Goal: Task Accomplishment & Management: Use online tool/utility

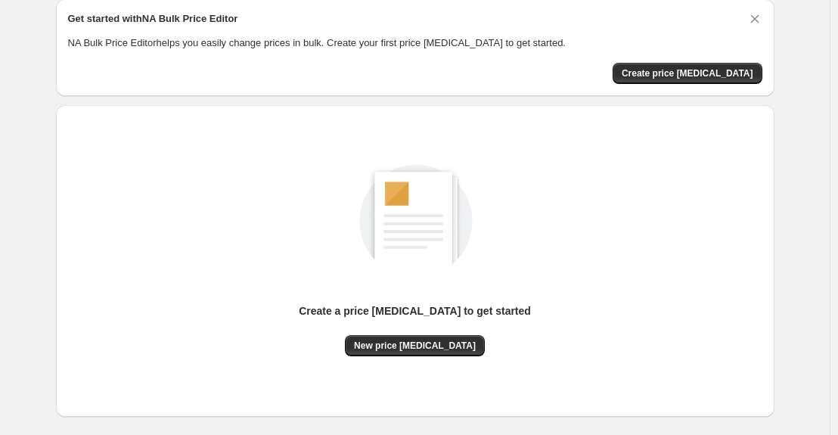
scroll to position [132, 0]
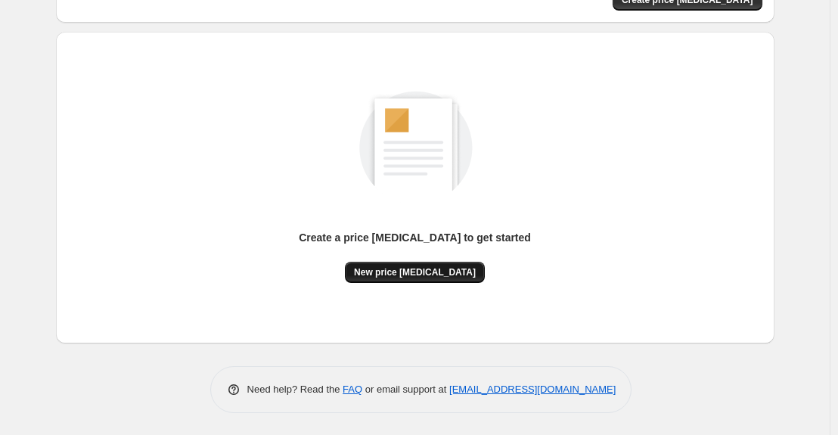
click at [426, 273] on span "New price [MEDICAL_DATA]" at bounding box center [415, 272] width 122 height 12
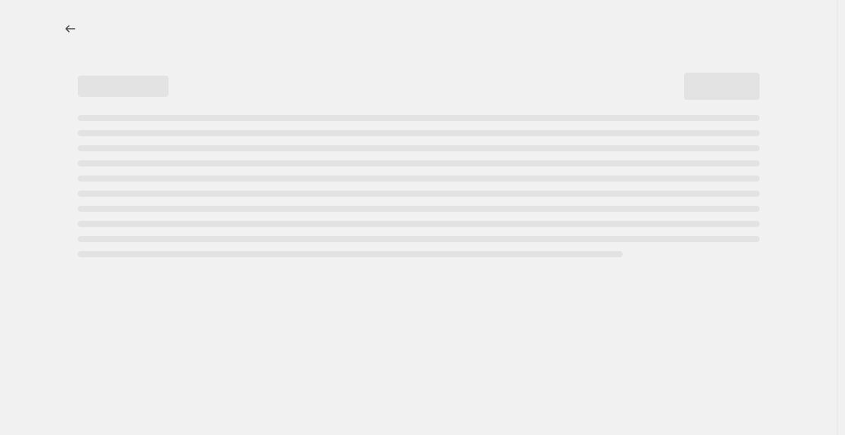
select select "percentage"
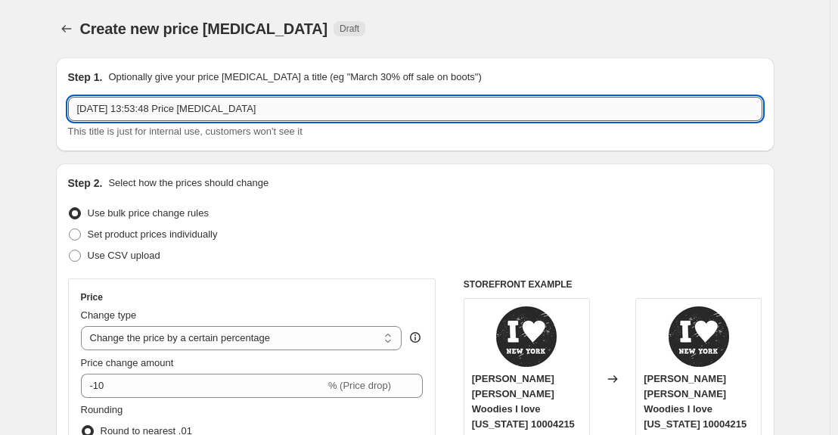
click at [344, 106] on input "[DATE] 13:53:48 Price [MEDICAL_DATA]" at bounding box center [415, 109] width 694 height 24
type input "3"
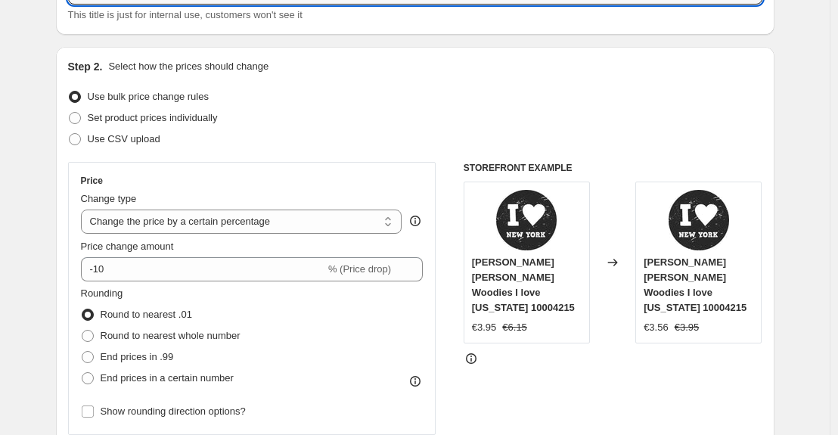
scroll to position [151, 0]
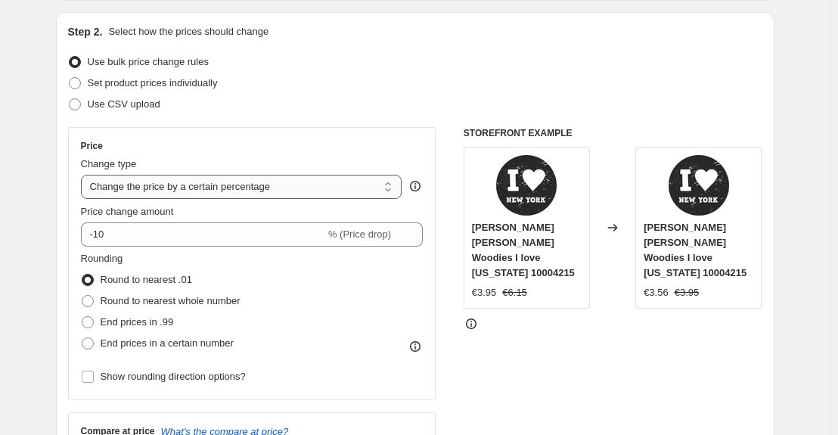
type input "30% perforadoras"
click at [392, 190] on select "Change the price to a certain amount Change the price by a certain amount Chang…" at bounding box center [241, 187] width 321 height 24
select select "pcap"
click at [84, 175] on select "Change the price to a certain amount Change the price by a certain amount Chang…" at bounding box center [241, 187] width 321 height 24
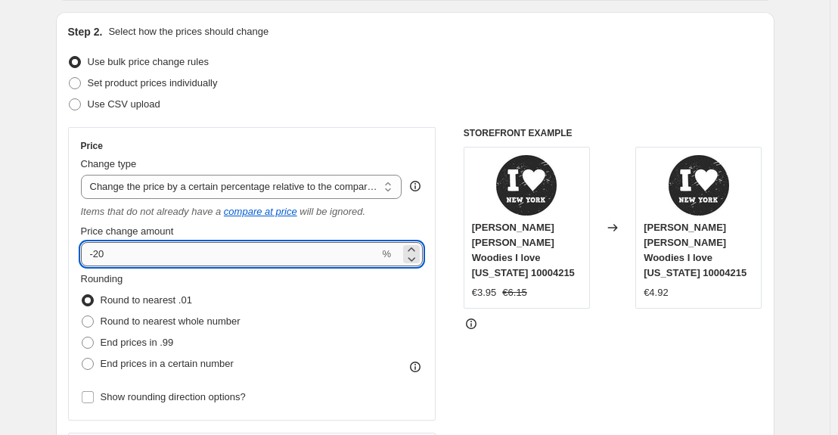
click at [118, 255] on input "-20" at bounding box center [230, 254] width 299 height 24
type input "-2"
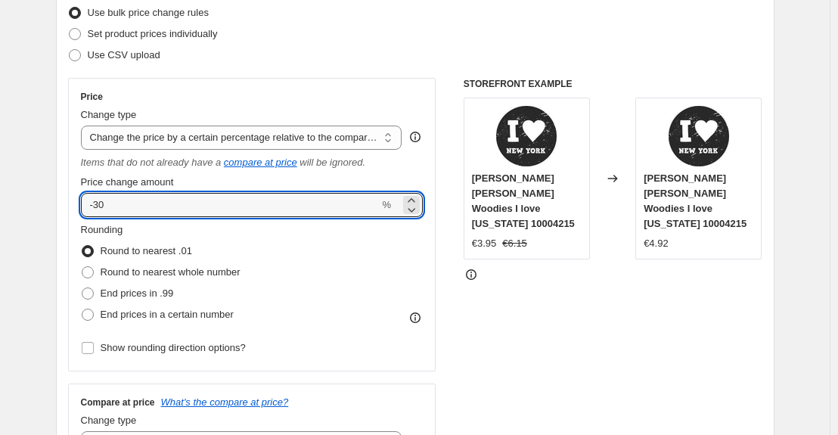
scroll to position [227, 0]
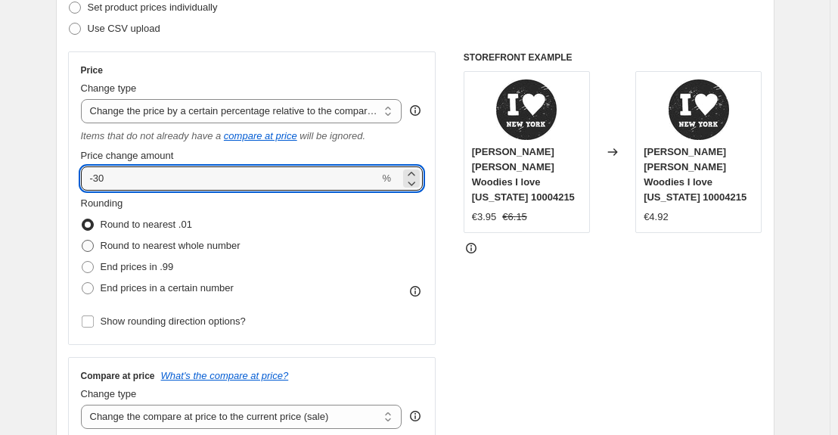
type input "-30"
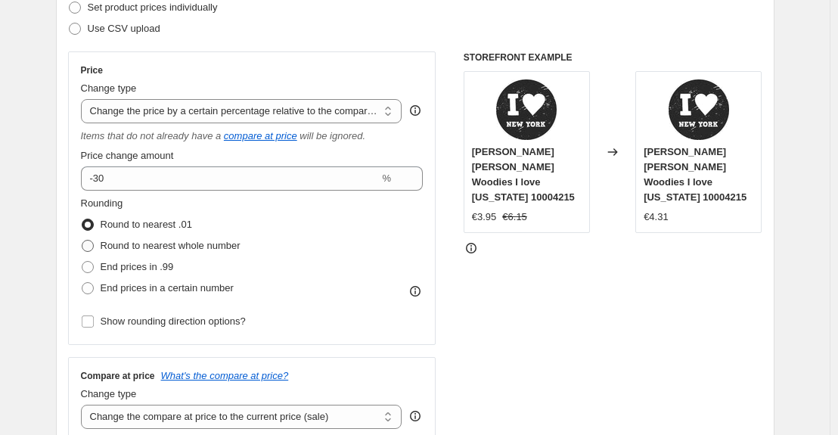
click at [94, 243] on span at bounding box center [88, 246] width 12 height 12
click at [82, 240] on input "Round to nearest whole number" at bounding box center [82, 240] width 1 height 1
radio input "true"
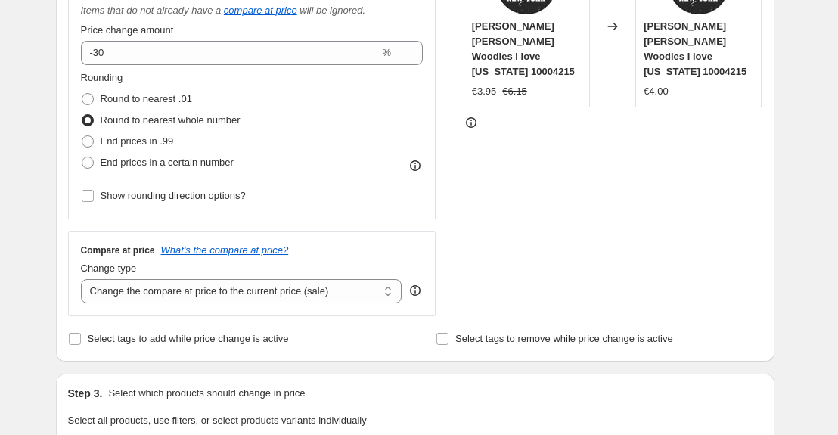
scroll to position [378, 0]
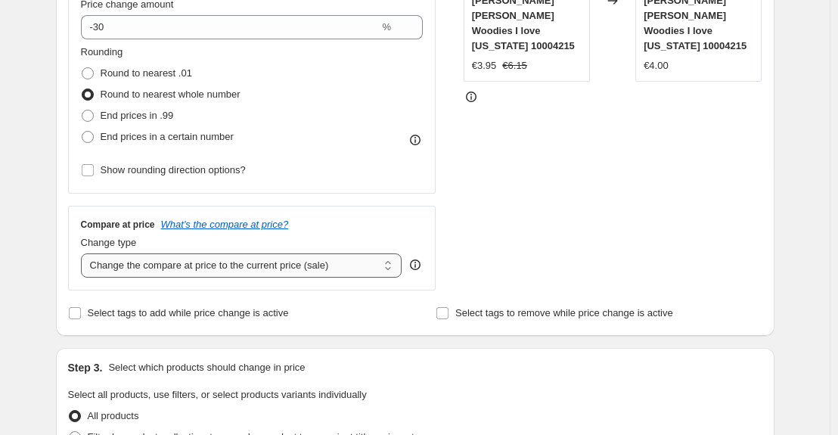
click at [393, 271] on select "Change the compare at price to the current price (sale) Change the compare at p…" at bounding box center [241, 265] width 321 height 24
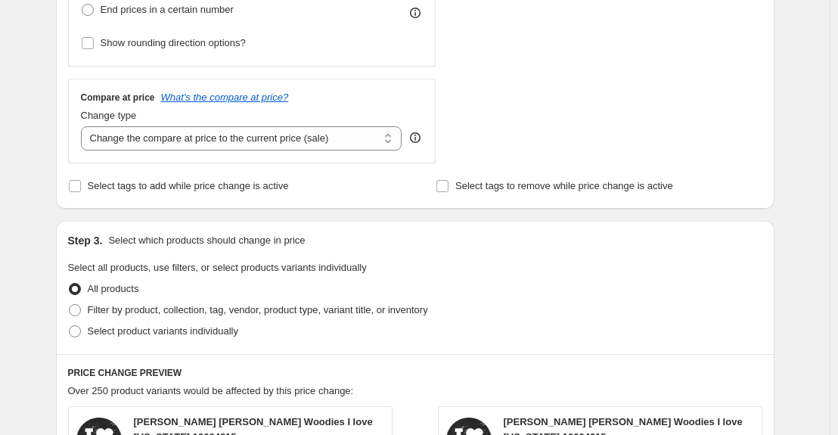
scroll to position [581, 0]
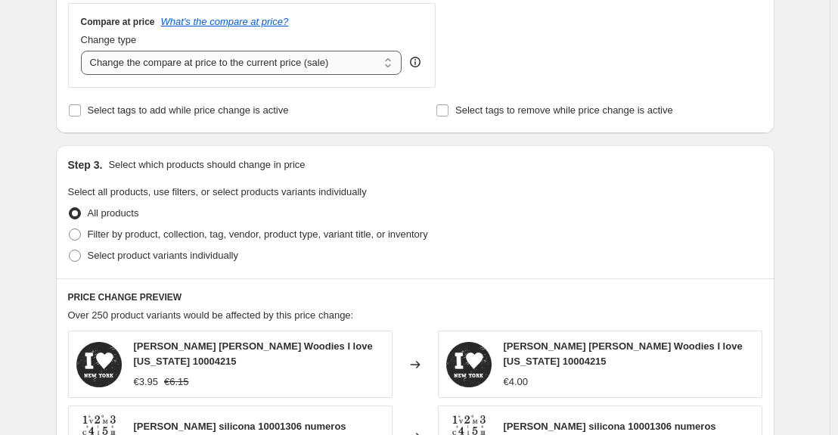
click at [392, 67] on select "Change the compare at price to the current price (sale) Change the compare at p…" at bounding box center [241, 63] width 321 height 24
select select "no_change"
click at [84, 51] on select "Change the compare at price to the current price (sale) Change the compare at p…" at bounding box center [241, 63] width 321 height 24
click at [77, 253] on span at bounding box center [75, 255] width 12 height 12
click at [70, 250] on input "Select product variants individually" at bounding box center [69, 249] width 1 height 1
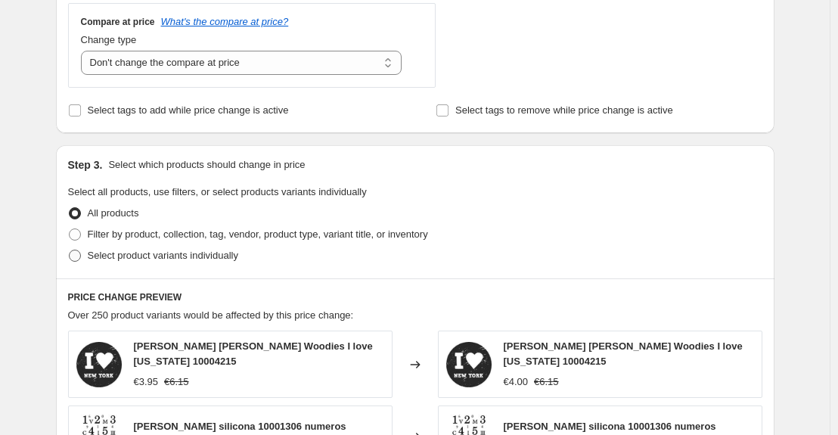
radio input "true"
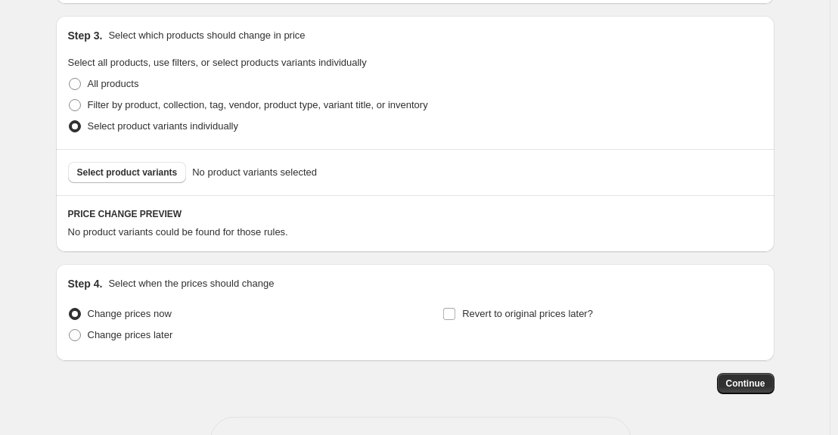
scroll to position [686, 0]
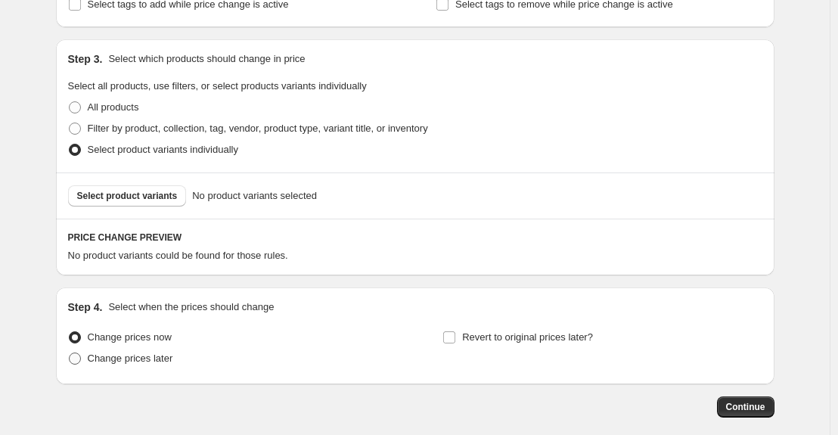
click at [79, 360] on span at bounding box center [75, 358] width 12 height 12
click at [70, 353] on input "Change prices later" at bounding box center [69, 352] width 1 height 1
radio input "true"
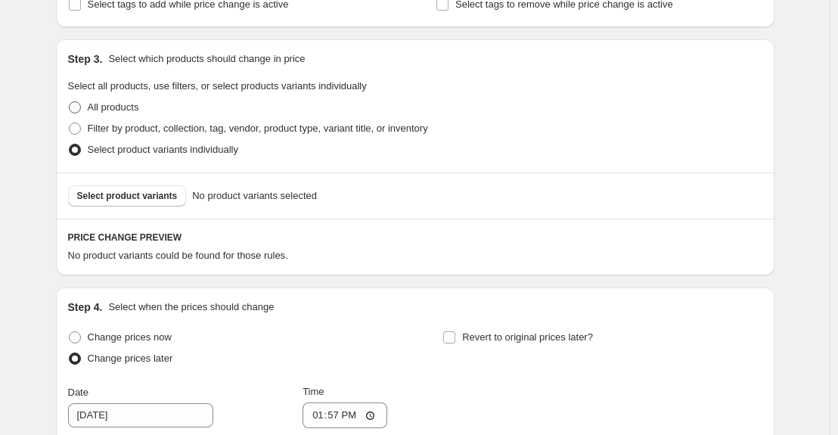
click at [76, 106] on span at bounding box center [75, 107] width 12 height 12
click at [70, 102] on input "All products" at bounding box center [69, 101] width 1 height 1
radio input "true"
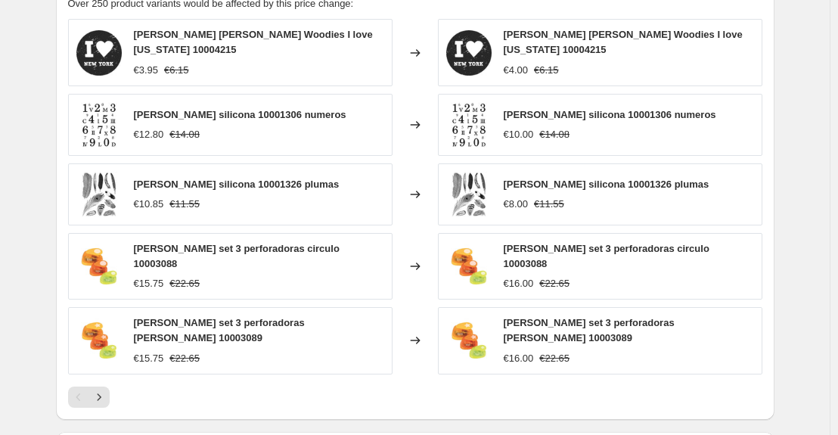
scroll to position [913, 0]
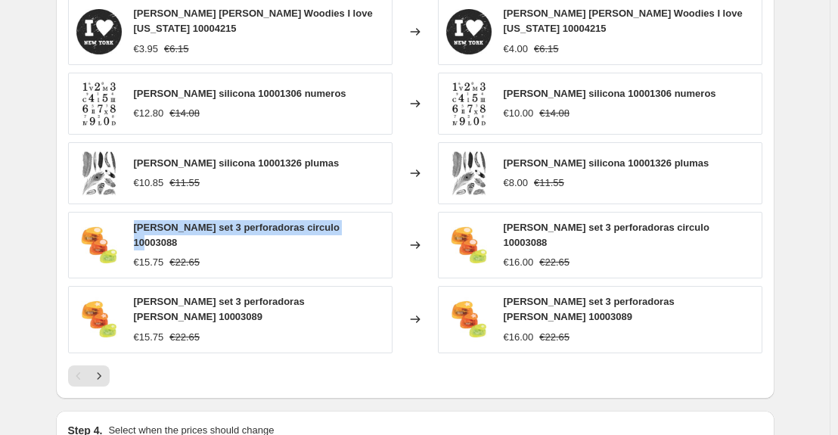
drag, startPoint x: 138, startPoint y: 233, endPoint x: 347, endPoint y: 231, distance: 209.4
click at [347, 231] on div "[PERSON_NAME] set 3 perforadoras circulo 10003088 €15.75 €22.65" at bounding box center [230, 245] width 324 height 67
copy span "[PERSON_NAME] set 3 perforadoras circulo 10003088"
click at [106, 368] on icon "Next" at bounding box center [98, 375] width 15 height 15
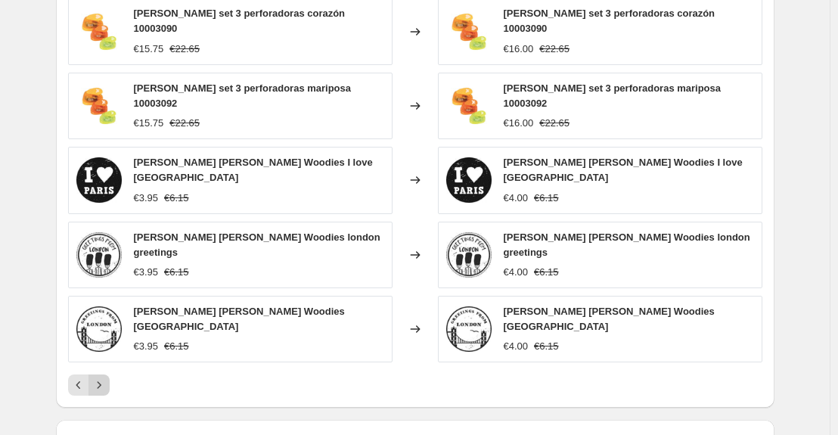
click at [107, 377] on icon "Next" at bounding box center [98, 384] width 15 height 15
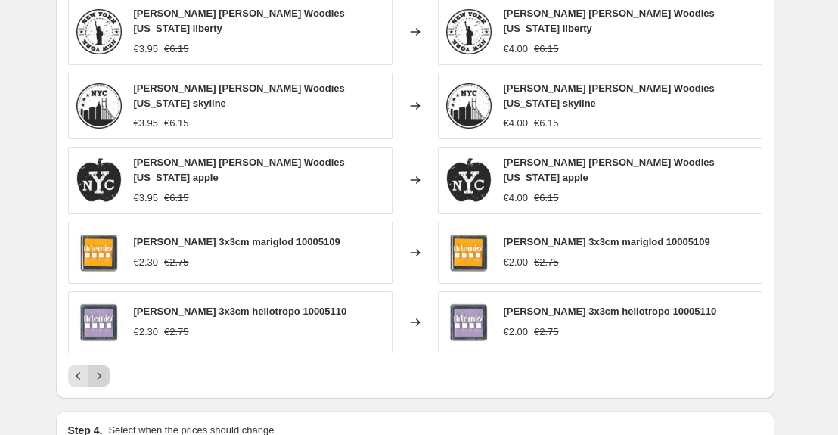
click at [107, 368] on icon "Next" at bounding box center [98, 375] width 15 height 15
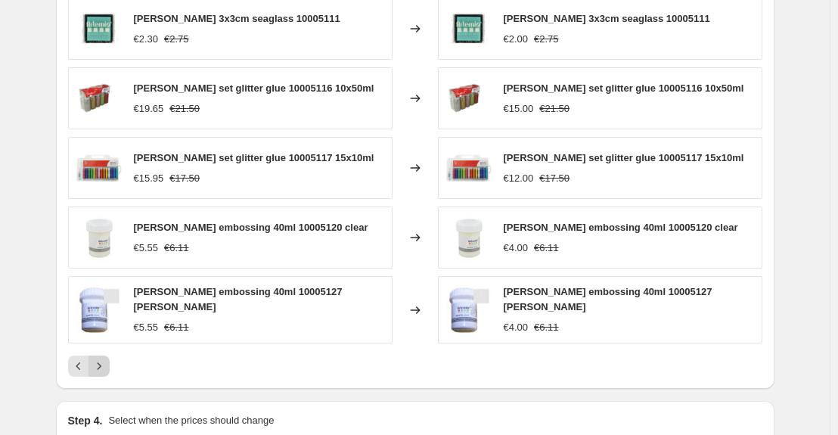
click at [107, 365] on icon "Next" at bounding box center [98, 365] width 15 height 15
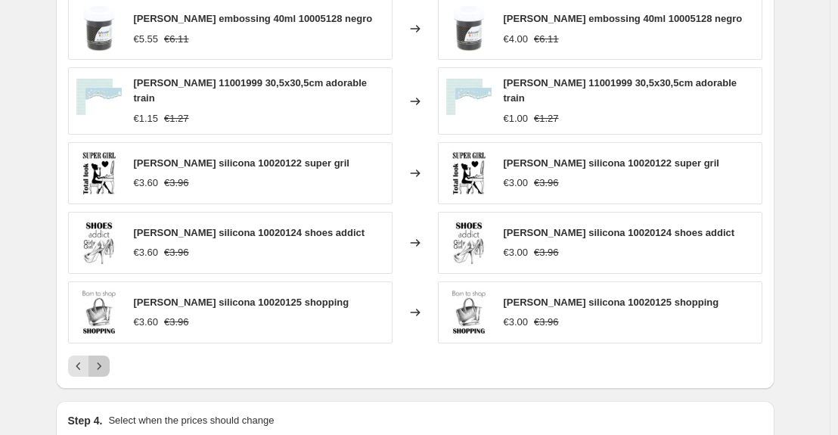
click at [107, 365] on icon "Next" at bounding box center [98, 365] width 15 height 15
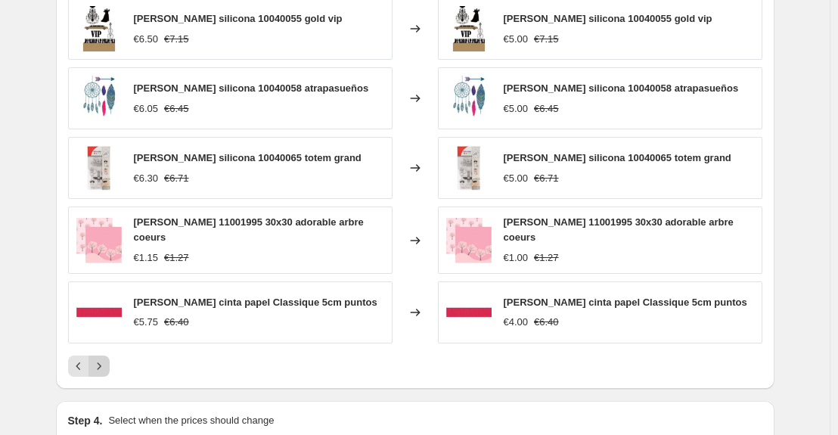
click at [107, 365] on icon "Next" at bounding box center [98, 365] width 15 height 15
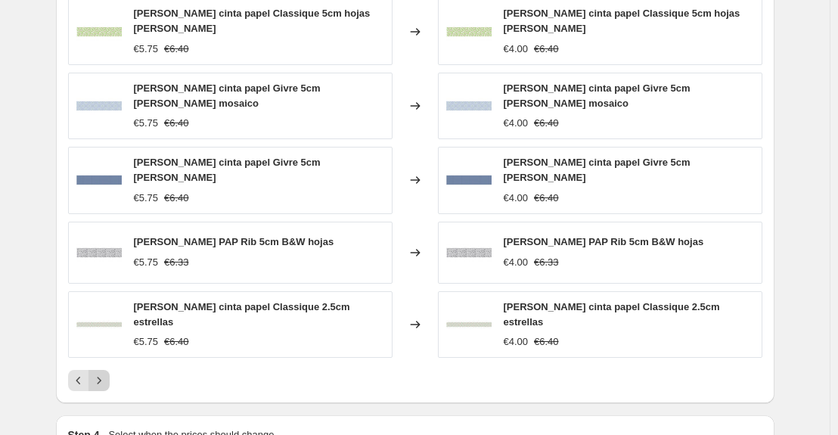
click at [107, 373] on icon "Next" at bounding box center [98, 380] width 15 height 15
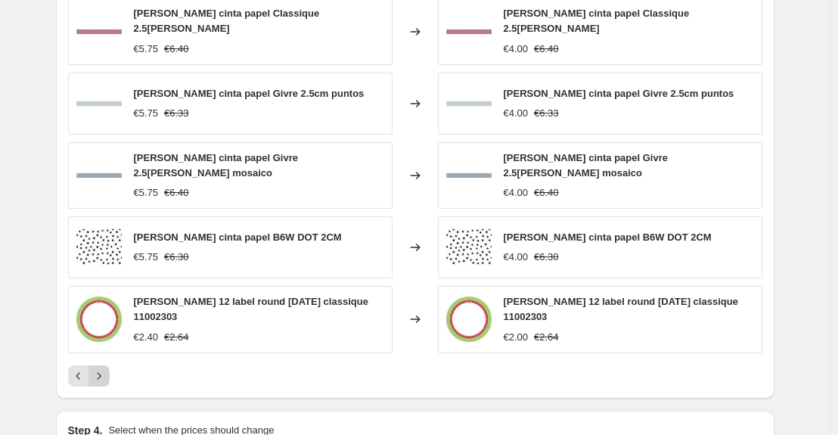
click at [107, 368] on icon "Next" at bounding box center [98, 375] width 15 height 15
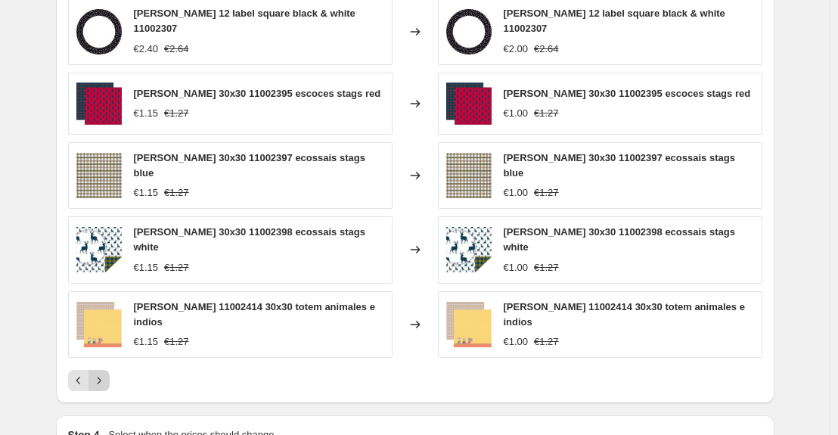
click at [107, 373] on icon "Next" at bounding box center [98, 380] width 15 height 15
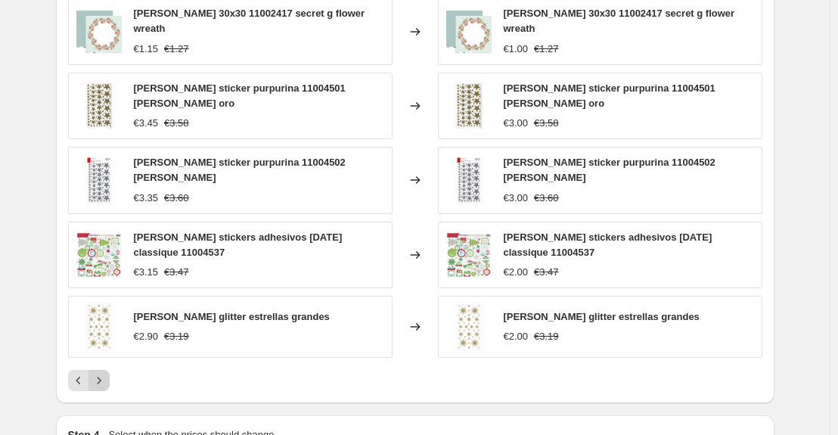
click at [107, 373] on icon "Next" at bounding box center [98, 380] width 15 height 15
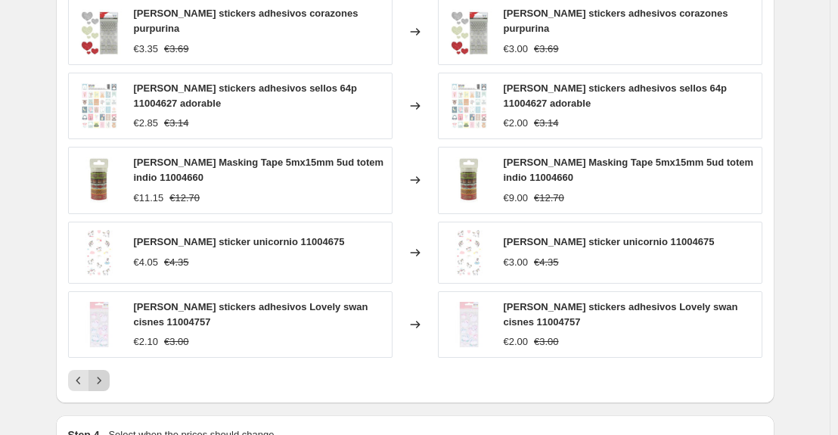
click at [105, 376] on icon "Next" at bounding box center [98, 380] width 15 height 15
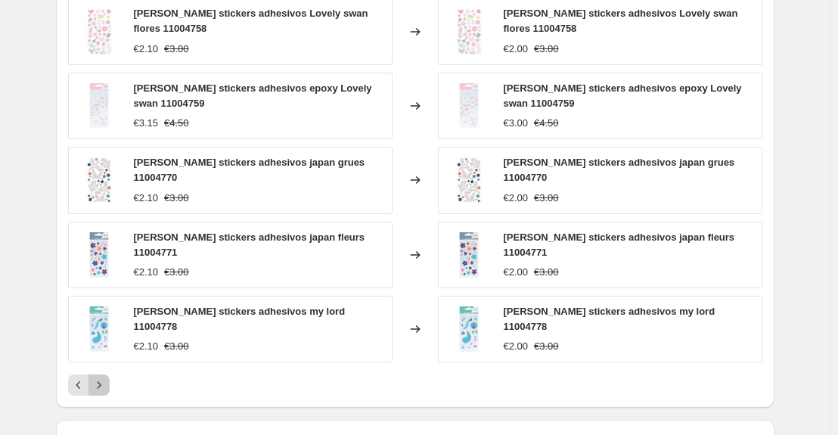
click at [106, 377] on icon "Next" at bounding box center [98, 384] width 15 height 15
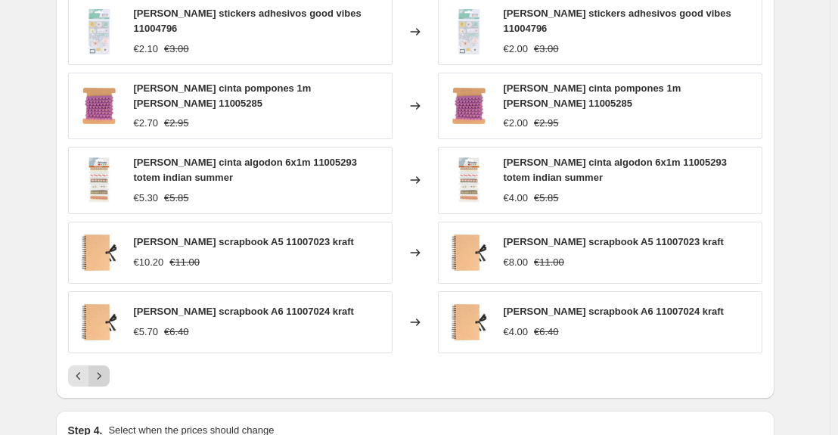
click at [107, 374] on button "Next" at bounding box center [98, 375] width 21 height 21
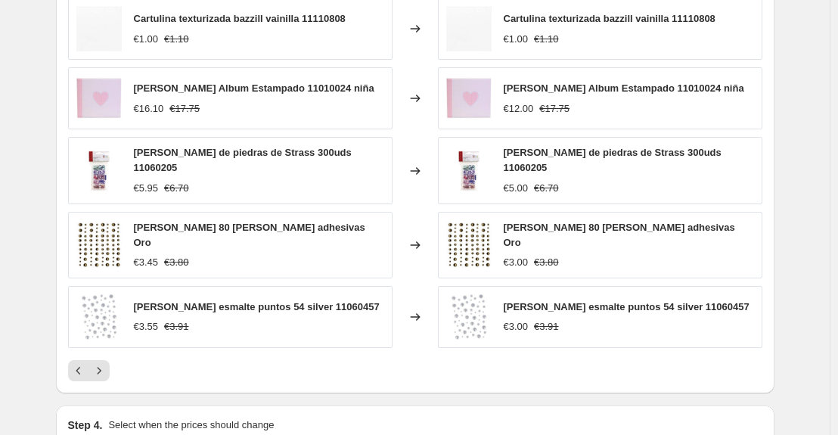
click at [109, 372] on div "Pagination" at bounding box center [98, 370] width 21 height 21
click at [107, 366] on icon "Next" at bounding box center [98, 370] width 15 height 15
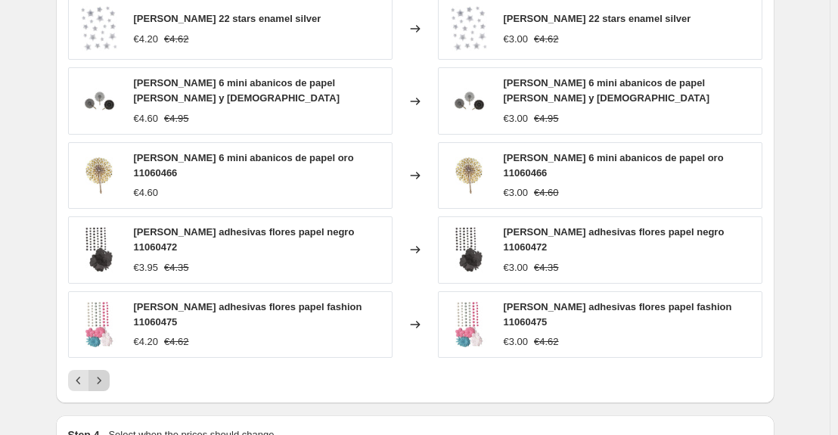
click at [107, 373] on icon "Next" at bounding box center [98, 380] width 15 height 15
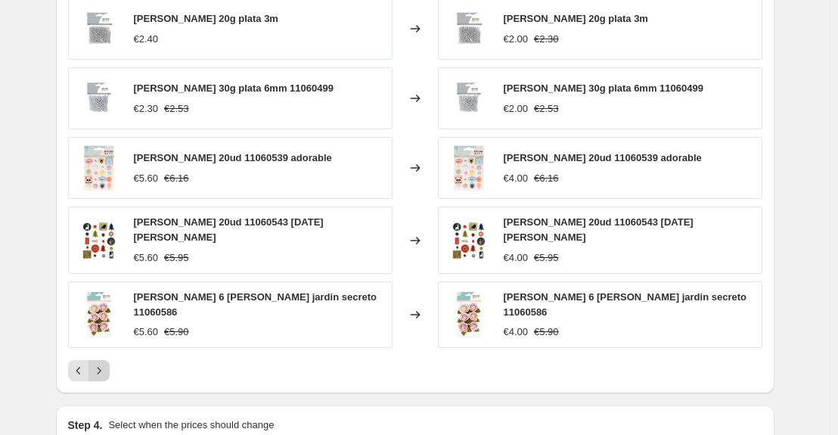
click at [107, 364] on icon "Next" at bounding box center [98, 370] width 15 height 15
